Goal: Task Accomplishment & Management: Complete application form

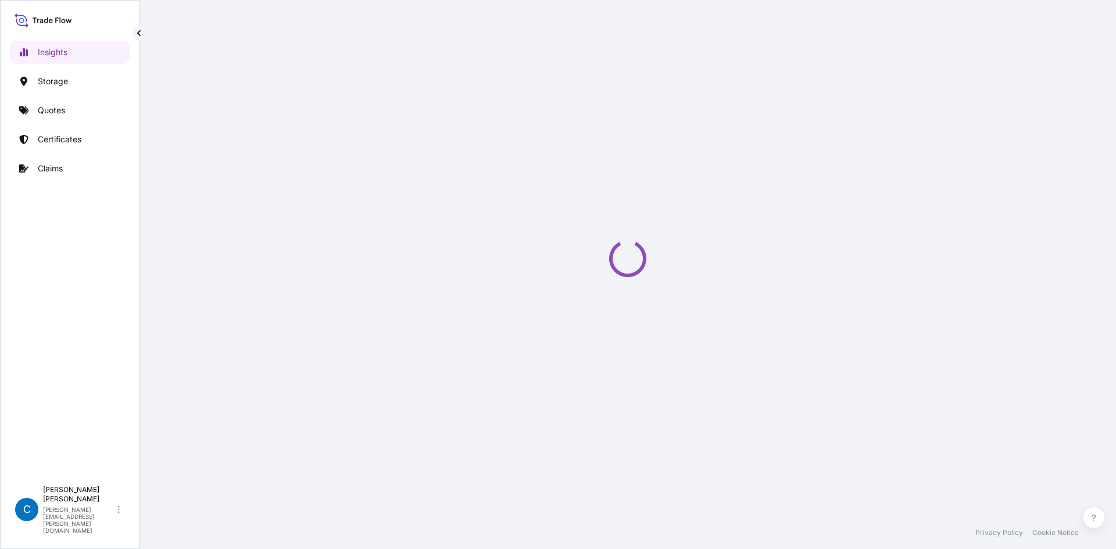
select select "2025"
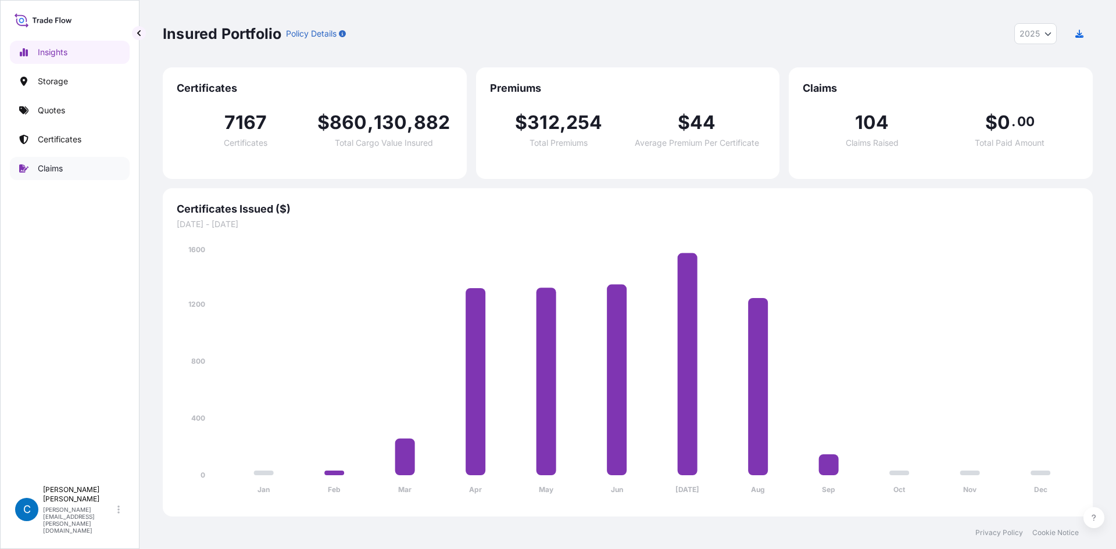
click at [70, 161] on link "Claims" at bounding box center [70, 168] width 120 height 23
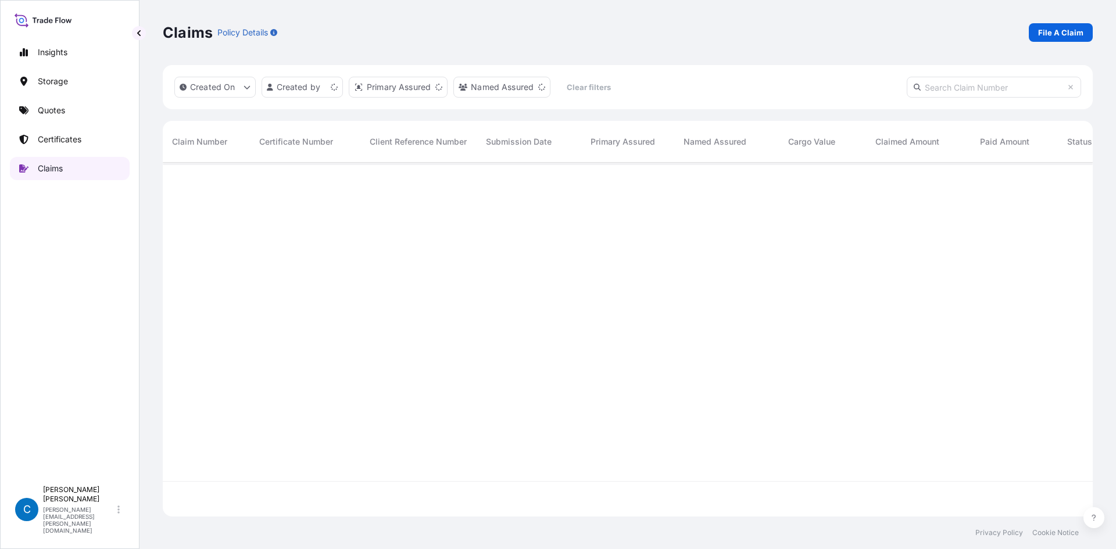
scroll to position [352, 921]
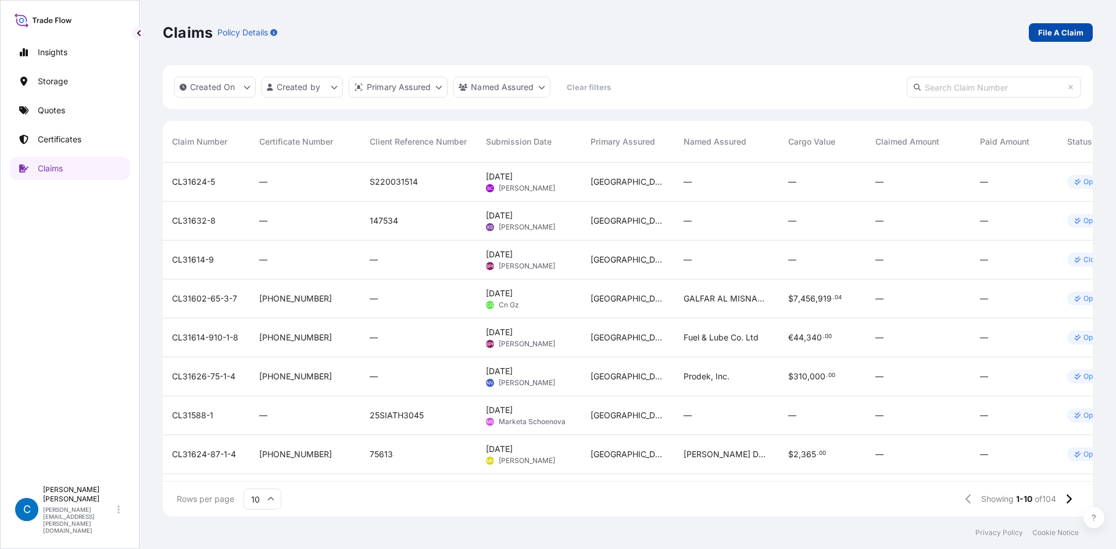
click at [1069, 32] on p "File A Claim" at bounding box center [1060, 33] width 45 height 12
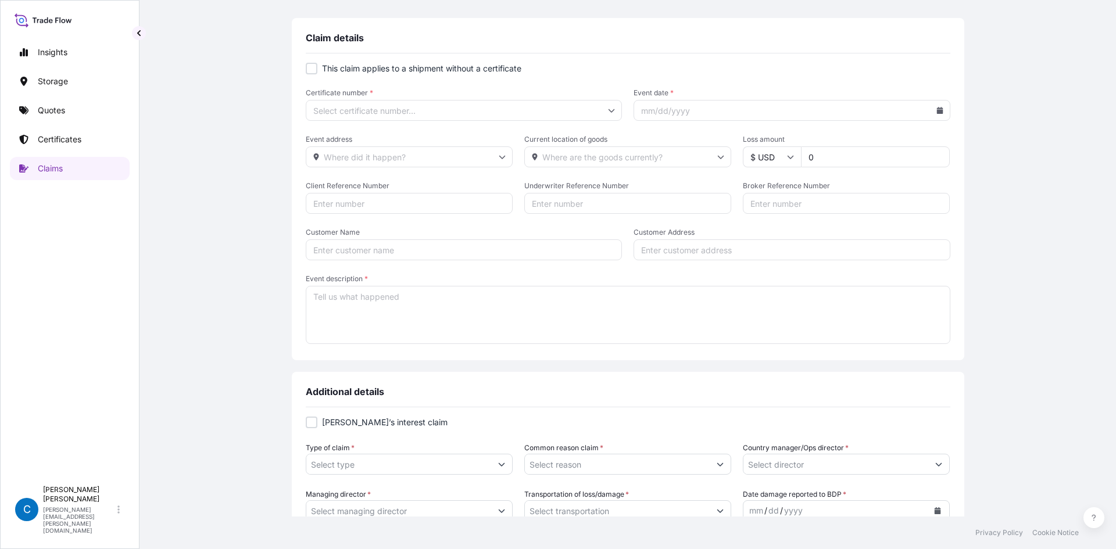
scroll to position [58, 0]
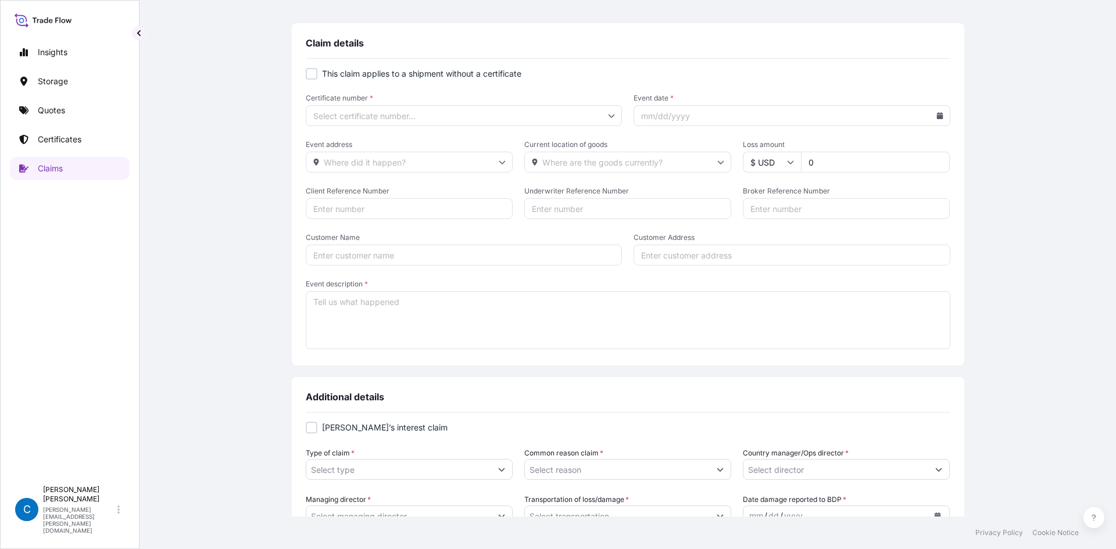
click at [447, 112] on input "Certificate number *" at bounding box center [464, 115] width 317 height 21
click at [465, 101] on span "Certificate number *" at bounding box center [464, 98] width 317 height 9
click at [465, 105] on input "Certificate number *" at bounding box center [464, 115] width 317 height 21
click at [463, 108] on input "Certificate number *" at bounding box center [464, 115] width 317 height 21
click at [504, 59] on div "This claim applies to a shipment without a certificate Certificate number * Eve…" at bounding box center [628, 216] width 645 height 314
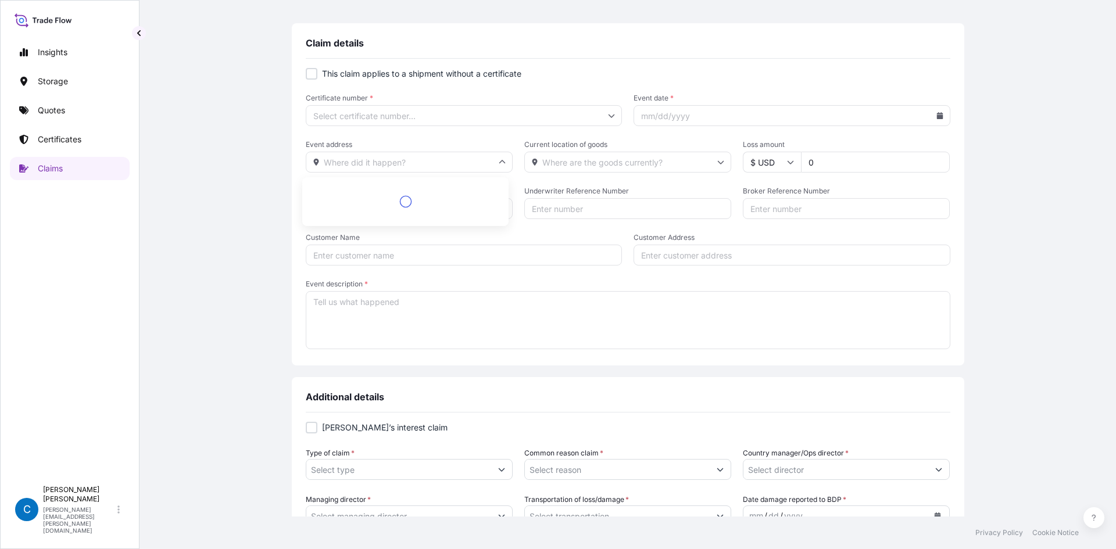
click at [436, 170] on input "Event address" at bounding box center [409, 162] width 207 height 21
click at [446, 162] on input "Event address" at bounding box center [409, 162] width 207 height 21
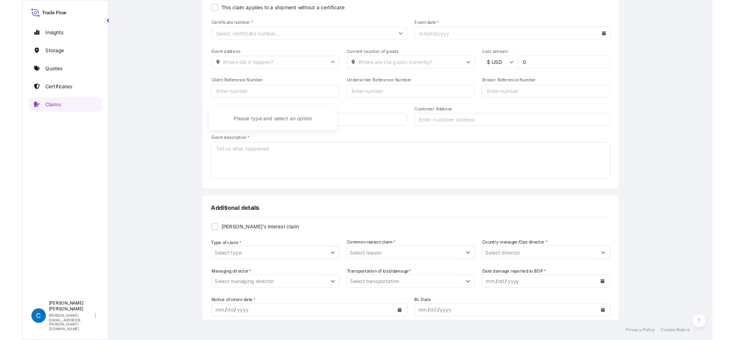
scroll to position [345, 0]
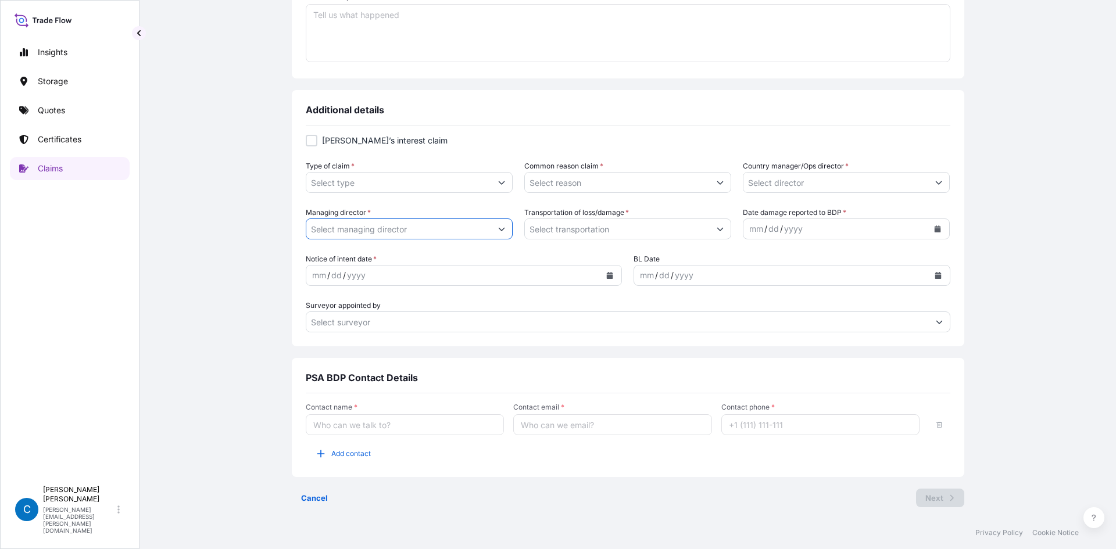
click at [417, 221] on input "Managing director *" at bounding box center [398, 229] width 185 height 21
click at [455, 229] on input "Managing director *" at bounding box center [398, 229] width 185 height 21
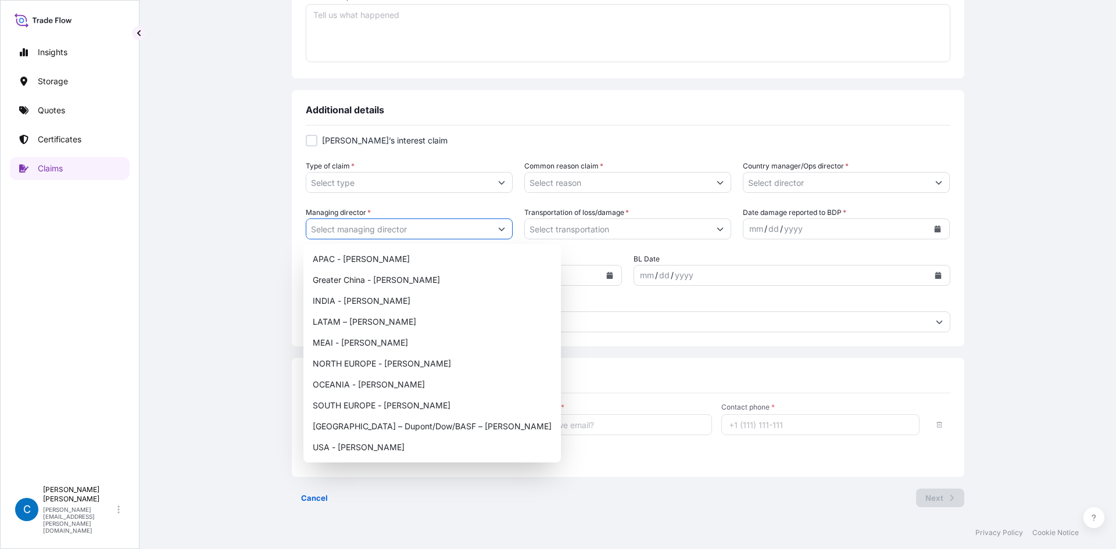
click at [502, 229] on button "Show suggestions" at bounding box center [501, 229] width 21 height 21
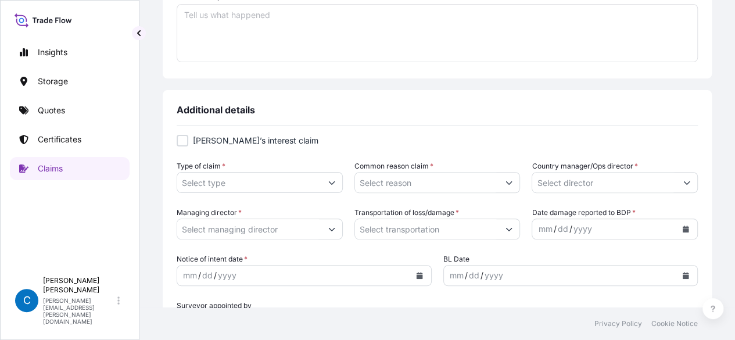
click at [370, 35] on textarea "Event description *" at bounding box center [437, 33] width 521 height 58
click at [312, 223] on div "Managing director *" at bounding box center [260, 223] width 166 height 33
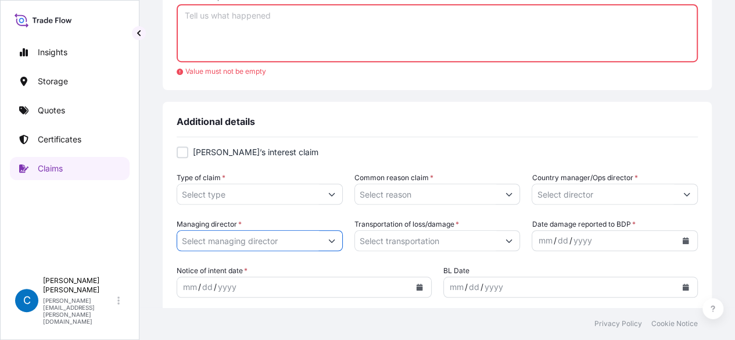
click at [335, 239] on button "Show suggestions" at bounding box center [331, 240] width 21 height 21
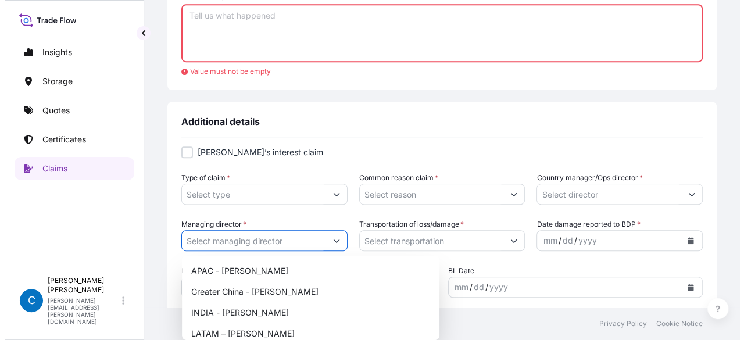
scroll to position [489, 0]
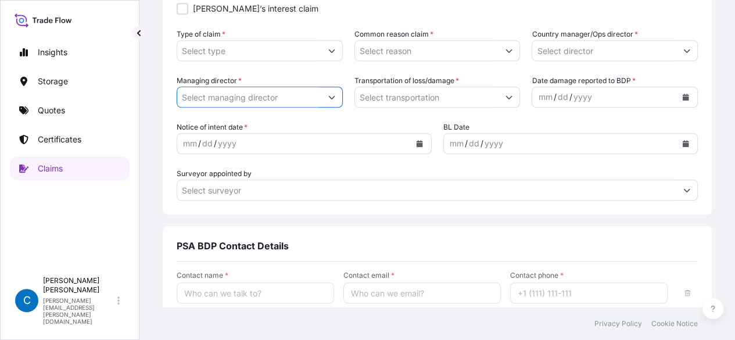
click at [332, 100] on icon "Show suggestions" at bounding box center [331, 97] width 7 height 7
click at [430, 216] on div "[PERSON_NAME]’s interest claim Type of claim * Common reason claim * Country ma…" at bounding box center [437, 108] width 521 height 228
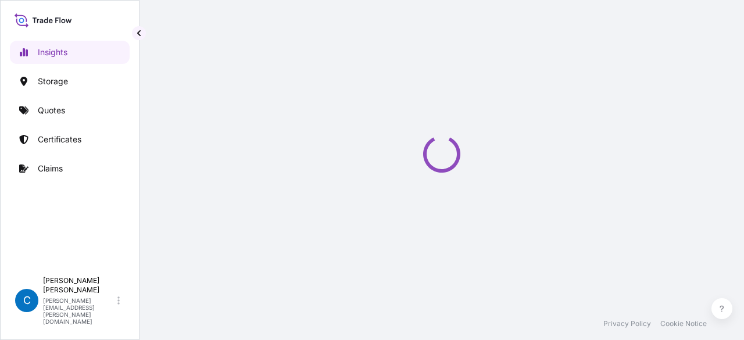
select select "2025"
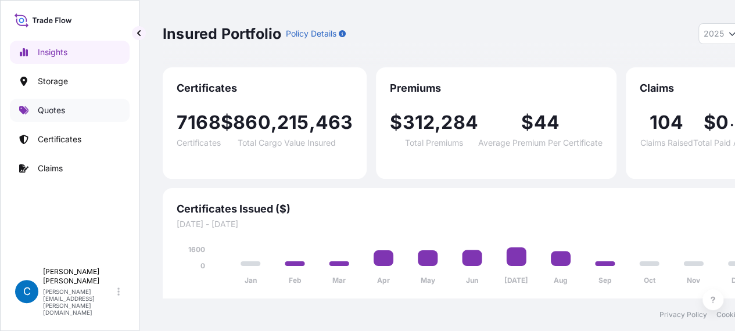
click at [66, 110] on link "Quotes" at bounding box center [70, 110] width 120 height 23
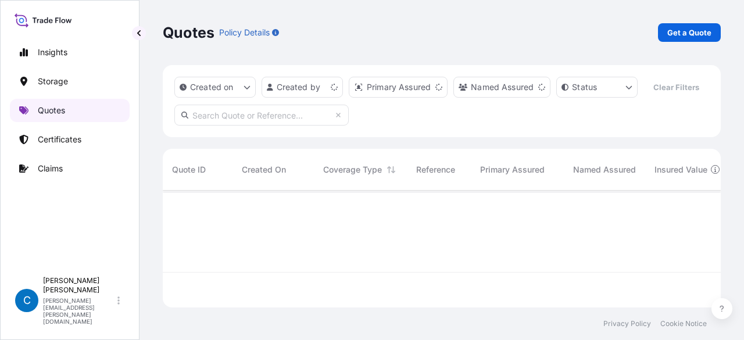
scroll to position [114, 549]
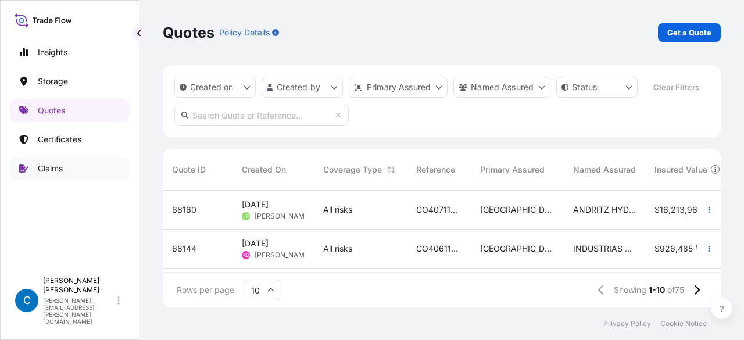
click at [81, 165] on link "Claims" at bounding box center [70, 168] width 120 height 23
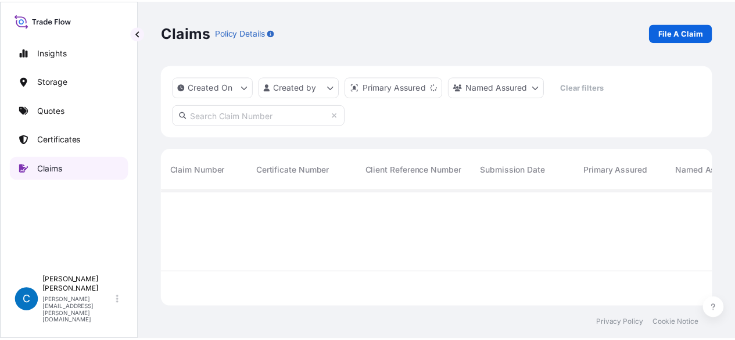
scroll to position [114, 549]
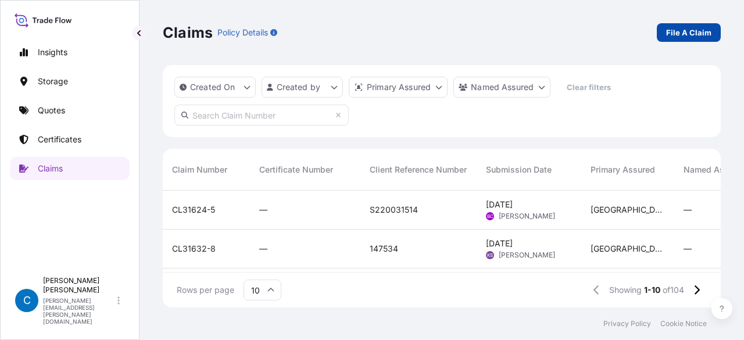
click at [672, 31] on p "File A Claim" at bounding box center [688, 33] width 45 height 12
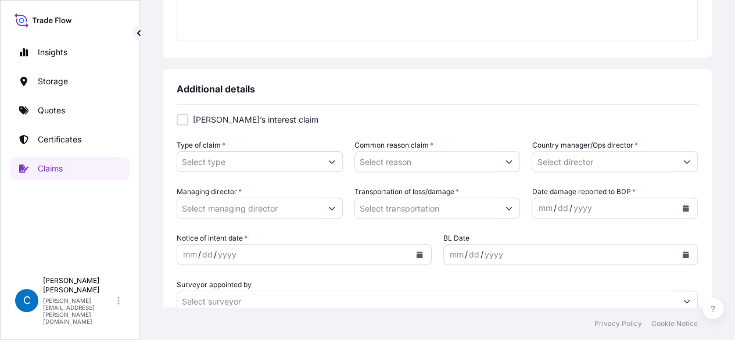
scroll to position [366, 0]
click at [564, 177] on form "[PERSON_NAME]’s interest claim Type of claim * Common reason claim * Country ma…" at bounding box center [437, 213] width 521 height 198
click at [566, 169] on input "Country manager/Ops director *" at bounding box center [604, 162] width 144 height 21
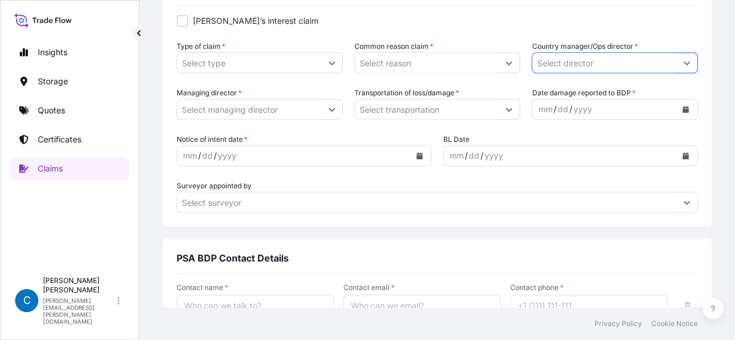
scroll to position [467, 0]
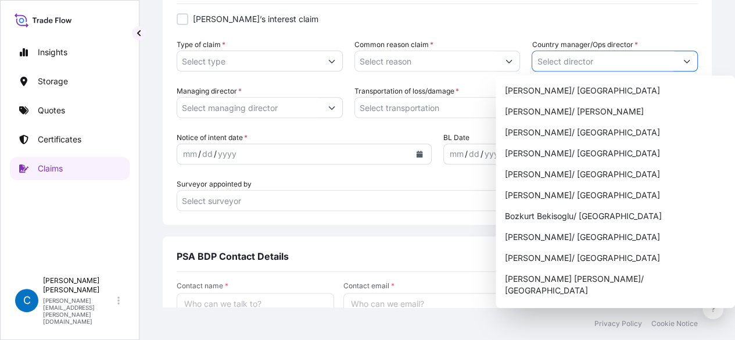
click at [679, 67] on button "Show suggestions" at bounding box center [686, 61] width 21 height 21
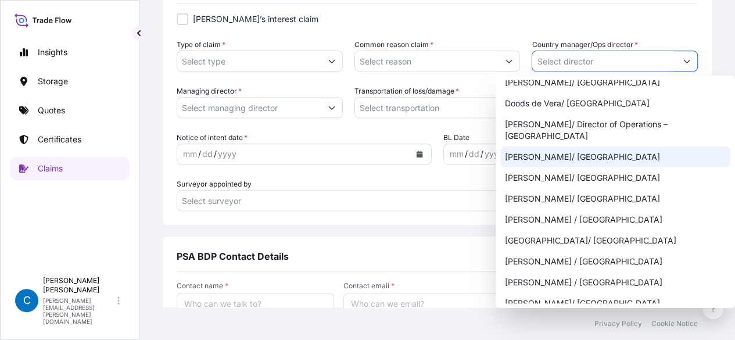
scroll to position [255, 0]
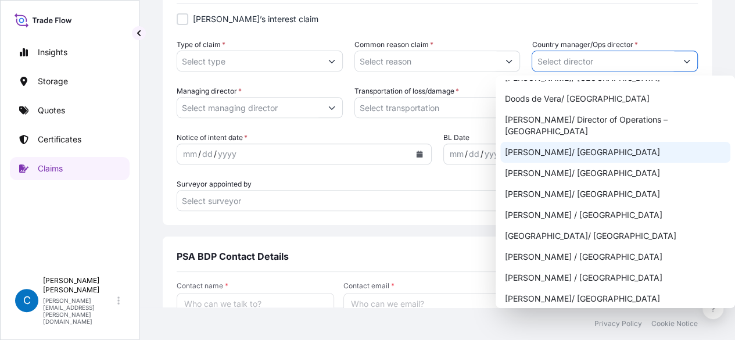
click at [649, 142] on div "Emad Tawfik/ Egypt" at bounding box center [615, 152] width 230 height 21
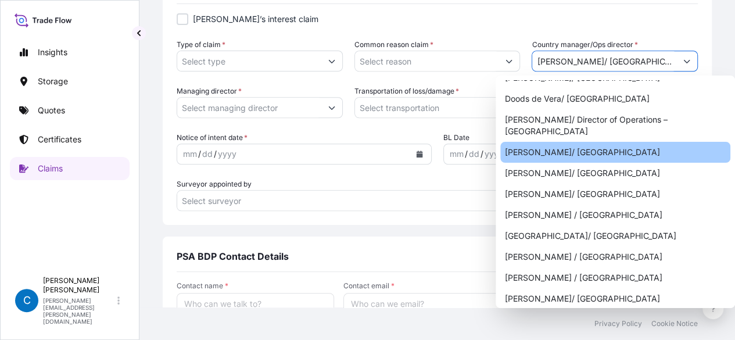
type input "Emad Tawfik/ Egypt"
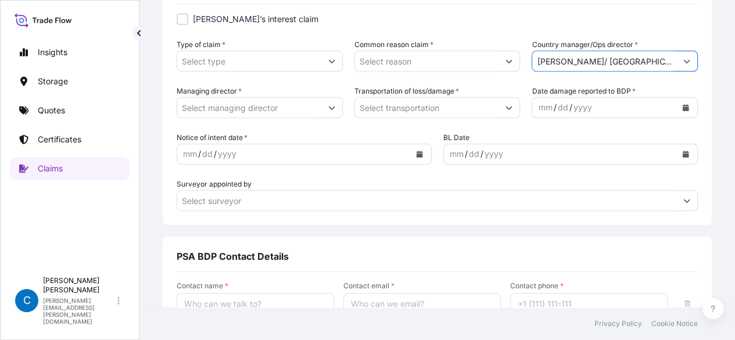
click at [664, 63] on input "Emad Tawfik/ Egypt" at bounding box center [604, 61] width 144 height 21
click at [683, 63] on icon "Show suggestions" at bounding box center [686, 61] width 7 height 7
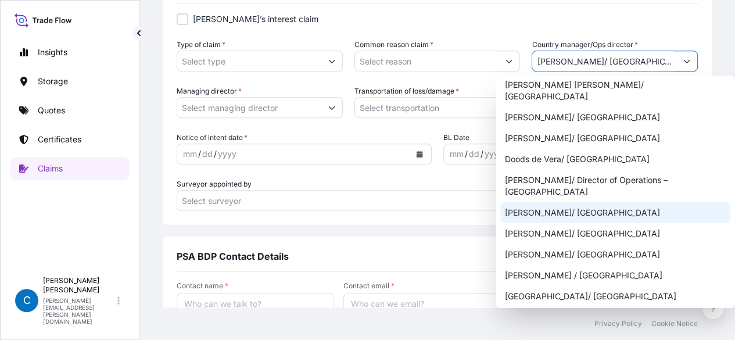
scroll to position [170, 0]
